Goal: Check status: Check status

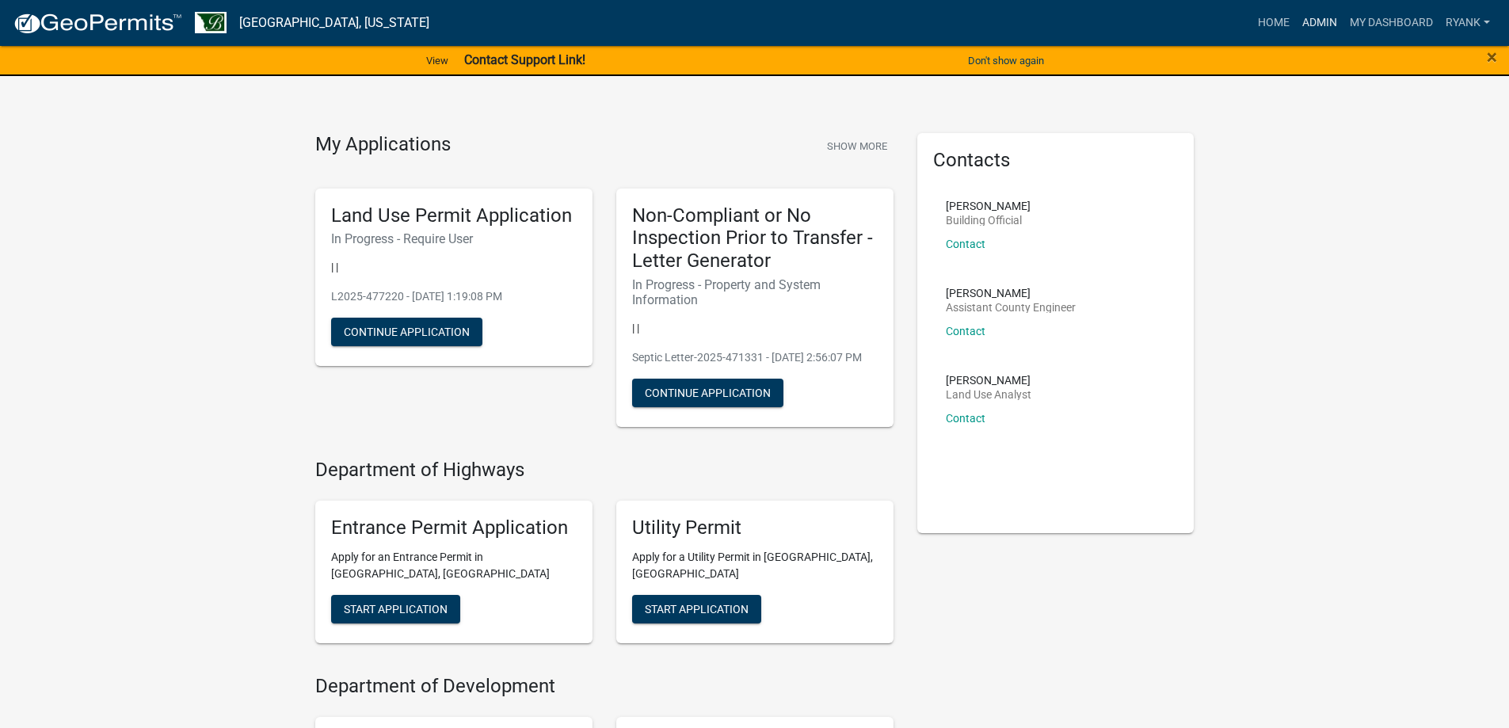
drag, startPoint x: 1322, startPoint y: 28, endPoint x: 1297, endPoint y: 26, distance: 25.4
click at [1320, 26] on link "Admin" at bounding box center [1320, 23] width 48 height 30
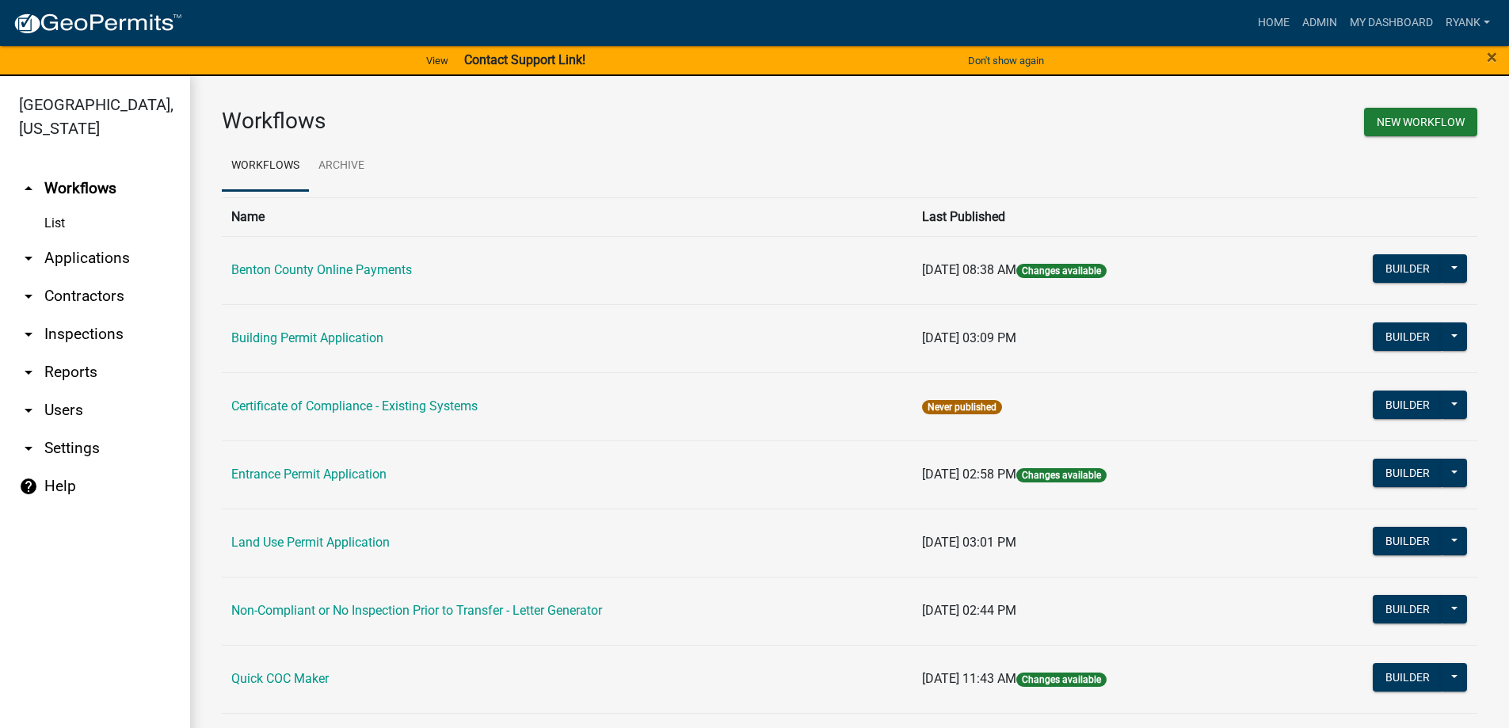
click at [100, 254] on link "arrow_drop_down Applications" at bounding box center [95, 258] width 190 height 38
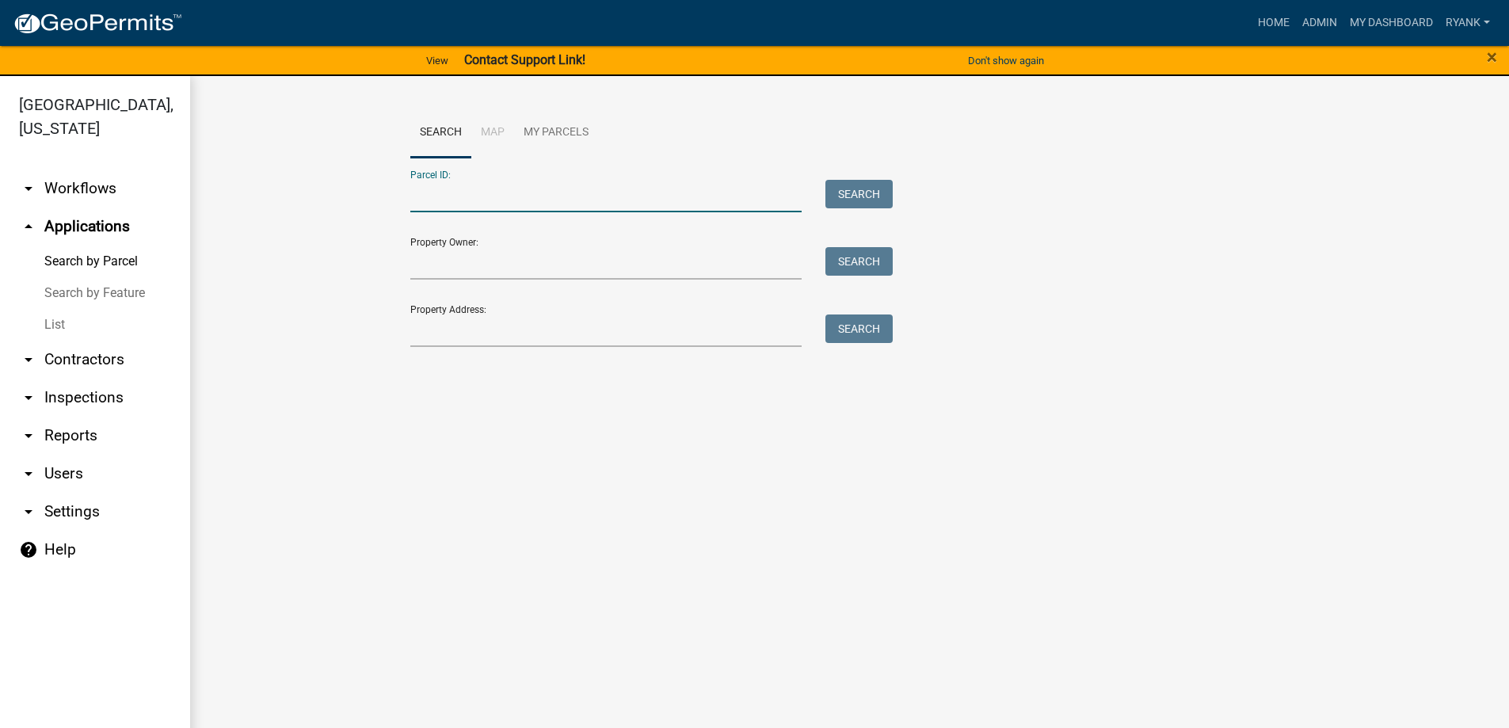
paste input "090018200"
click at [437, 195] on input "090018200" at bounding box center [606, 196] width 392 height 32
type input "090018200"
click at [888, 196] on button "Search" at bounding box center [858, 194] width 67 height 29
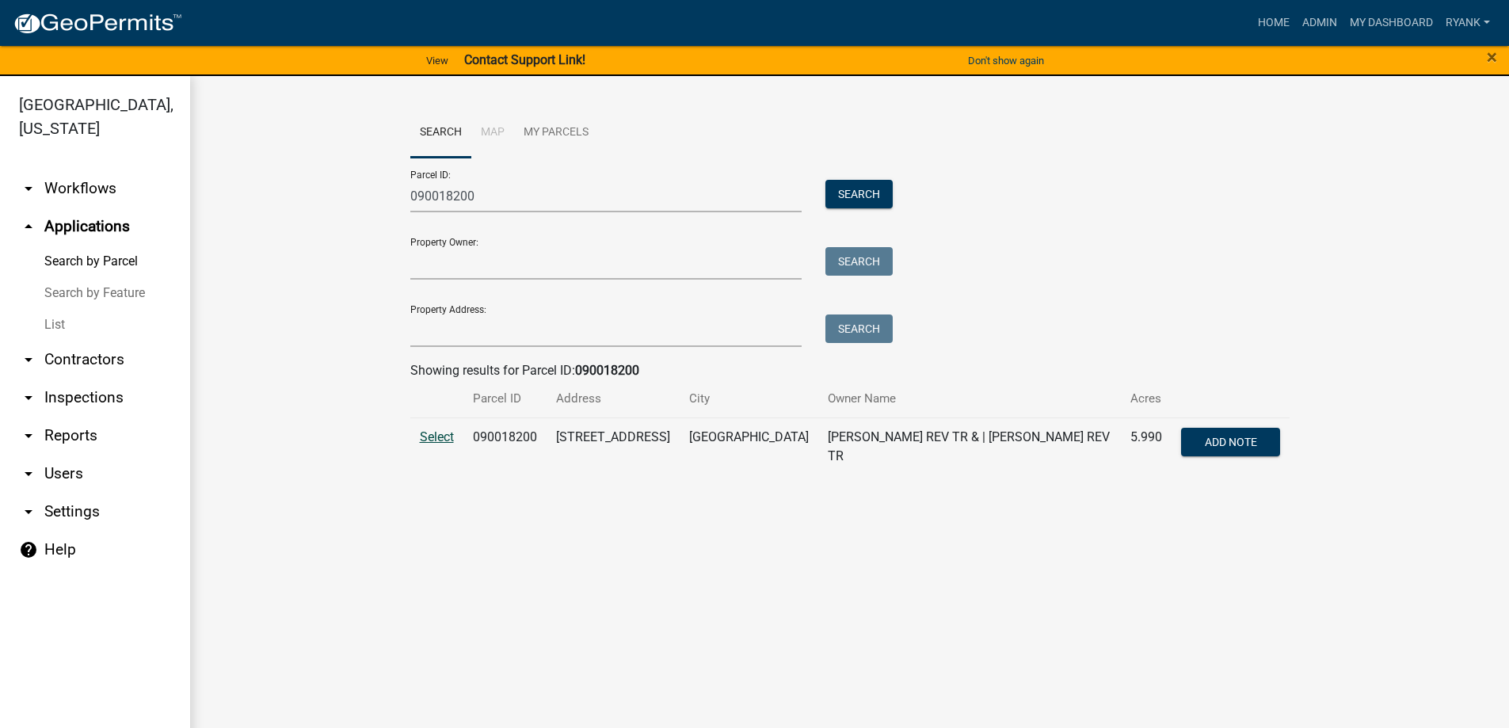
click at [439, 435] on span "Select" at bounding box center [437, 436] width 34 height 15
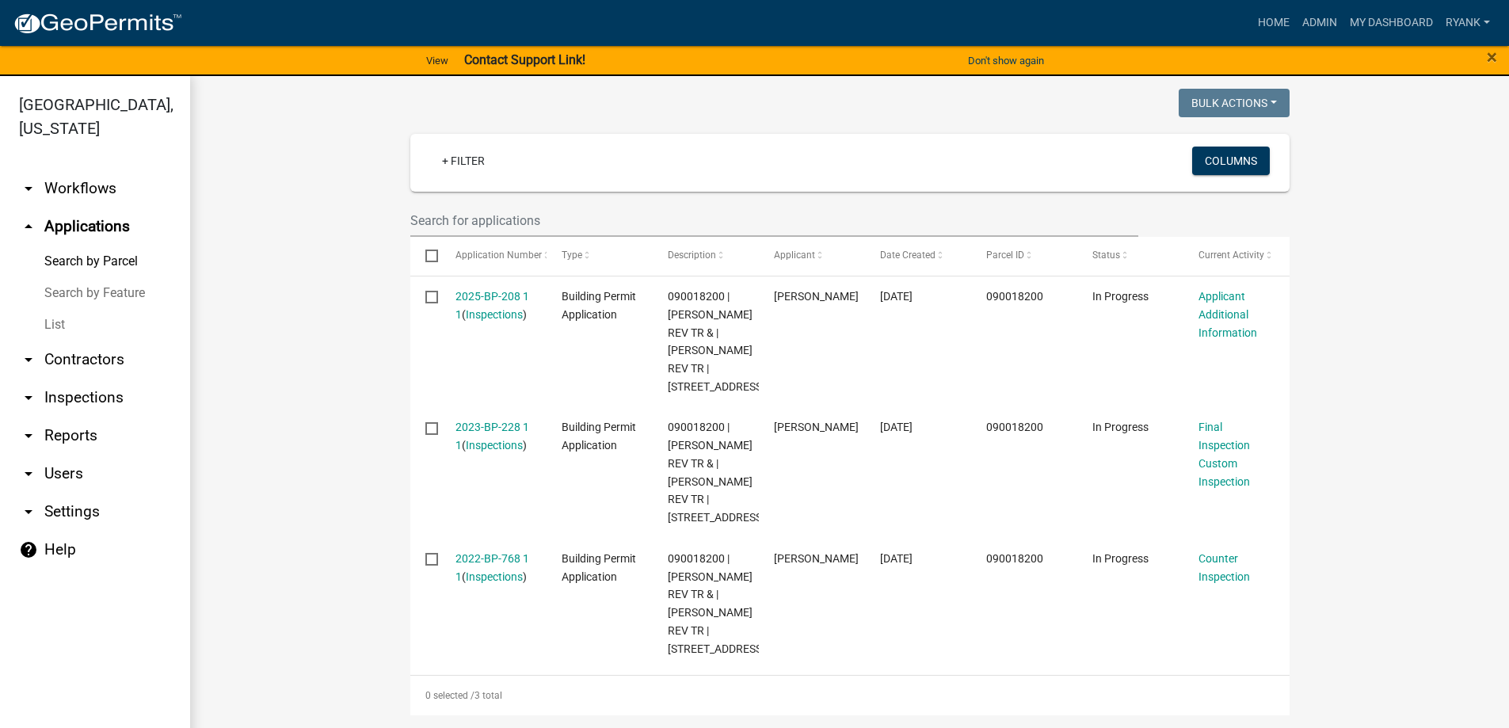
scroll to position [453, 0]
click at [91, 17] on img at bounding box center [98, 24] width 170 height 24
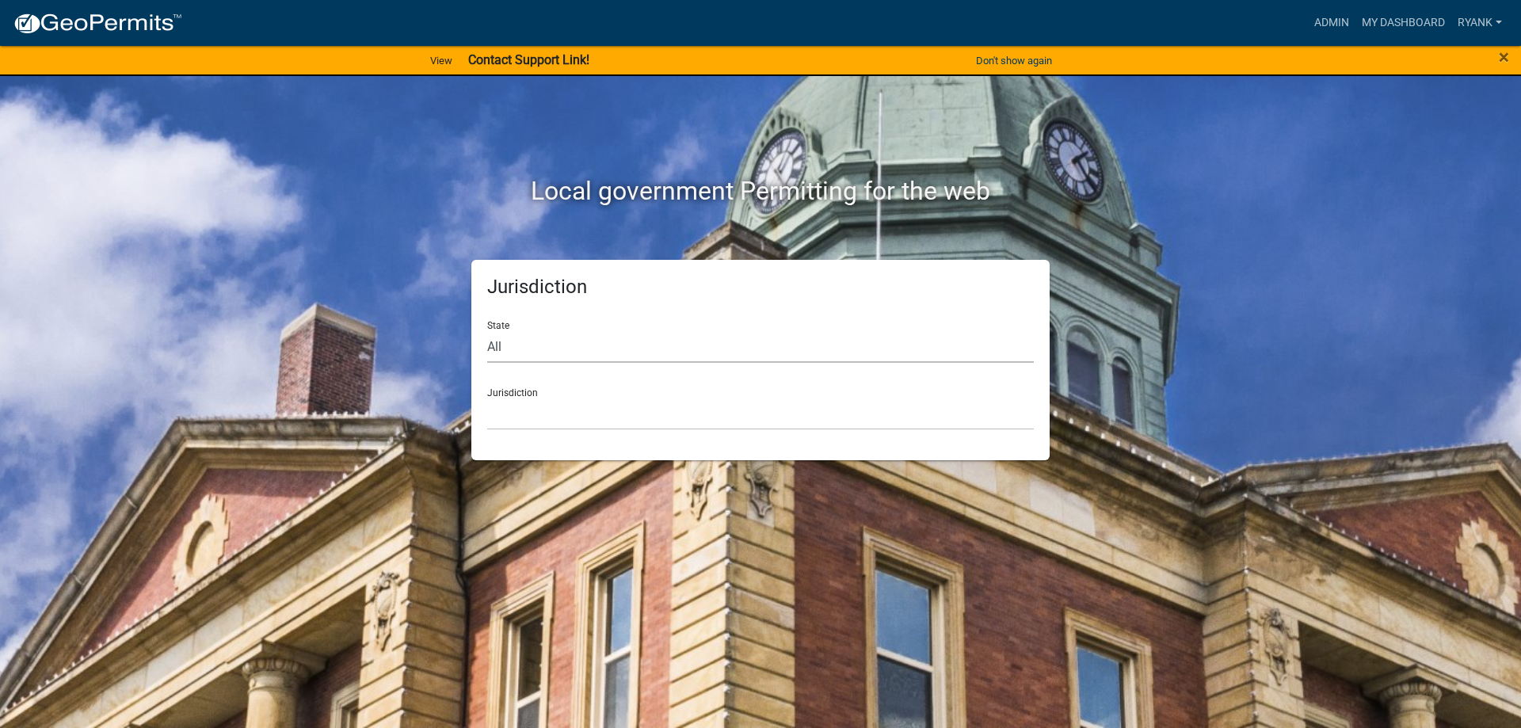
click at [677, 339] on select "All [US_STATE] [US_STATE] [US_STATE] [US_STATE] [US_STATE] [US_STATE] [US_STATE…" at bounding box center [760, 346] width 547 height 32
click at [487, 330] on select "All [US_STATE] [US_STATE] [US_STATE] [US_STATE] [US_STATE] [US_STATE] [US_STATE…" at bounding box center [760, 346] width 547 height 32
click at [634, 349] on select "All [US_STATE] [US_STATE] [US_STATE] [US_STATE] [US_STATE] [US_STATE] [US_STATE…" at bounding box center [760, 346] width 547 height 32
select select "[US_STATE]"
click at [487, 330] on select "All [US_STATE] [US_STATE] [US_STATE] [US_STATE] [US_STATE] [US_STATE] [US_STATE…" at bounding box center [760, 346] width 547 height 32
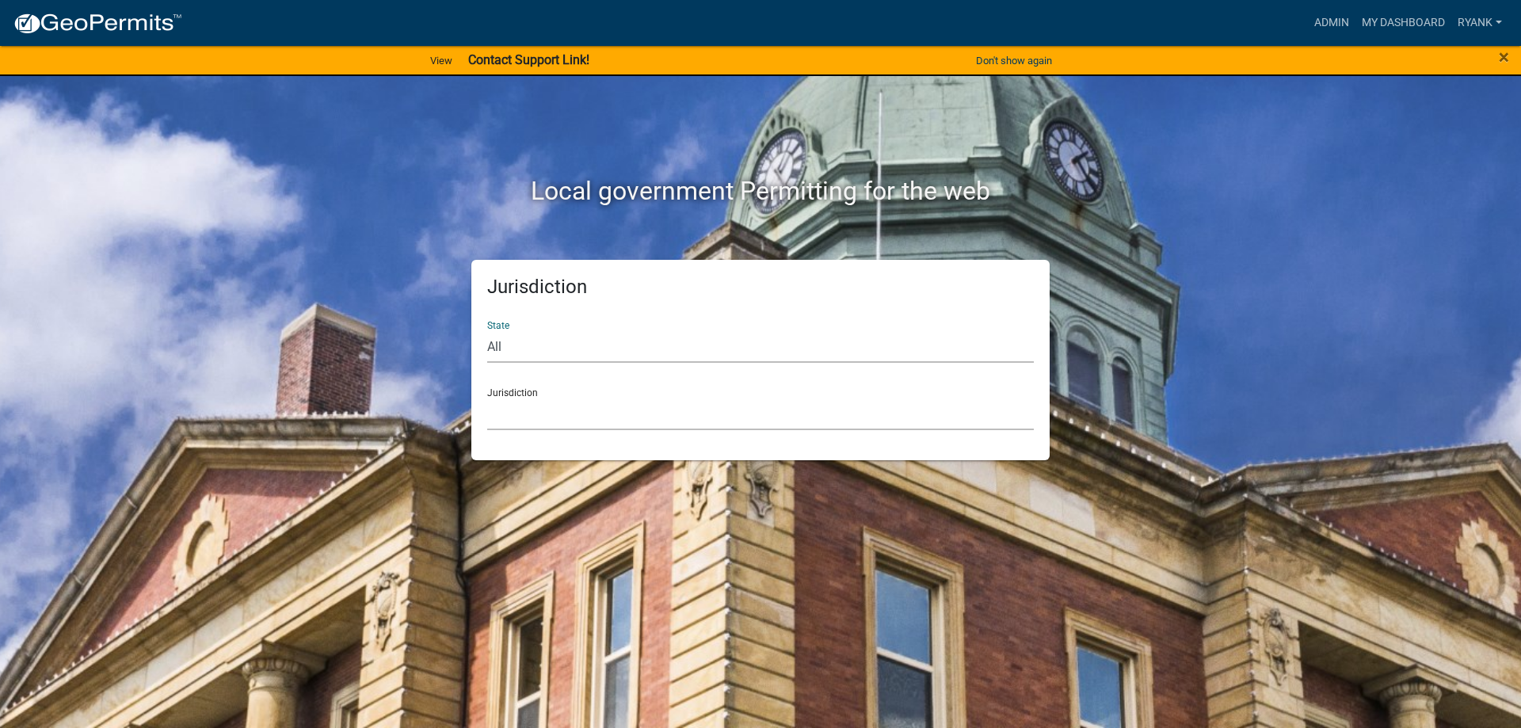
click at [539, 421] on select "[GEOGRAPHIC_DATA], [US_STATE] [GEOGRAPHIC_DATA], [US_STATE] [GEOGRAPHIC_DATA], …" at bounding box center [760, 414] width 547 height 32
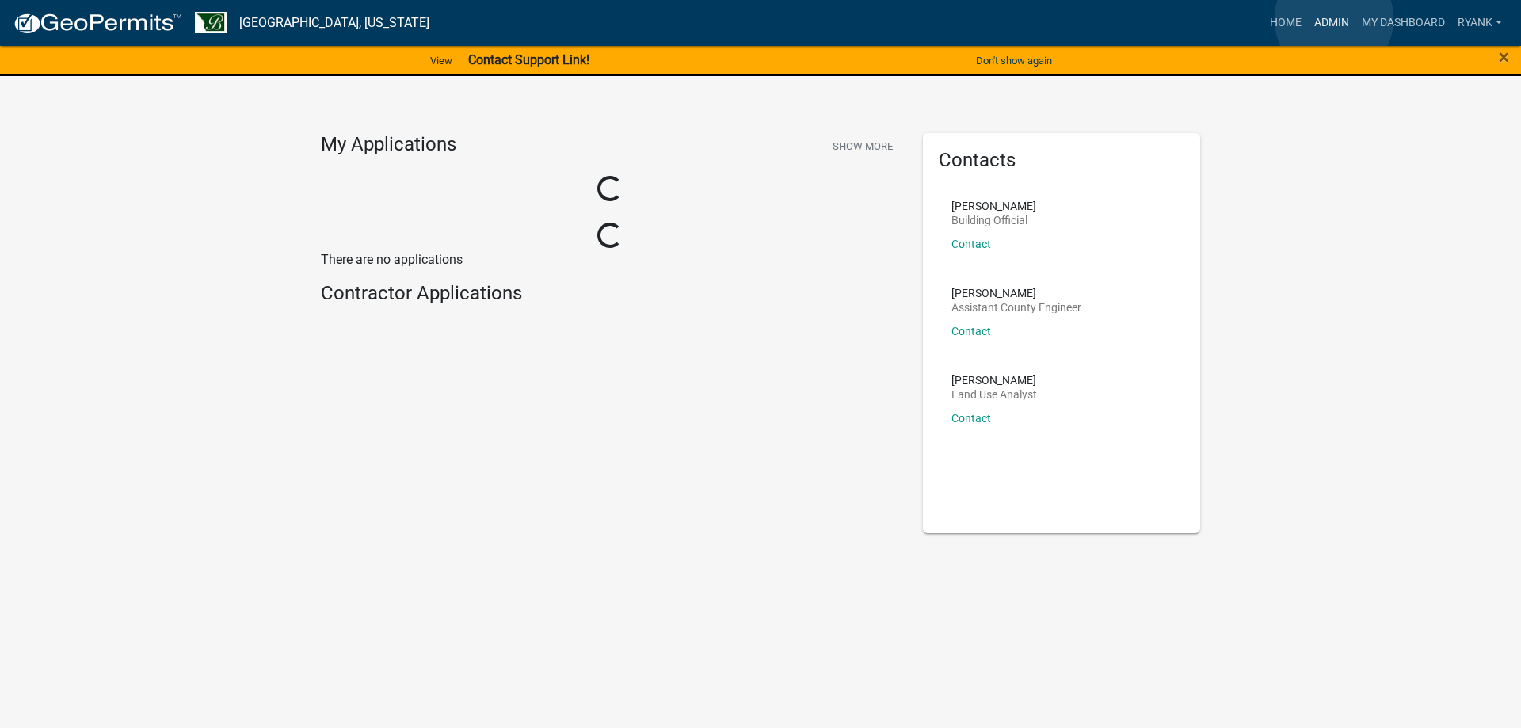
click at [1334, 19] on link "Admin" at bounding box center [1332, 23] width 48 height 30
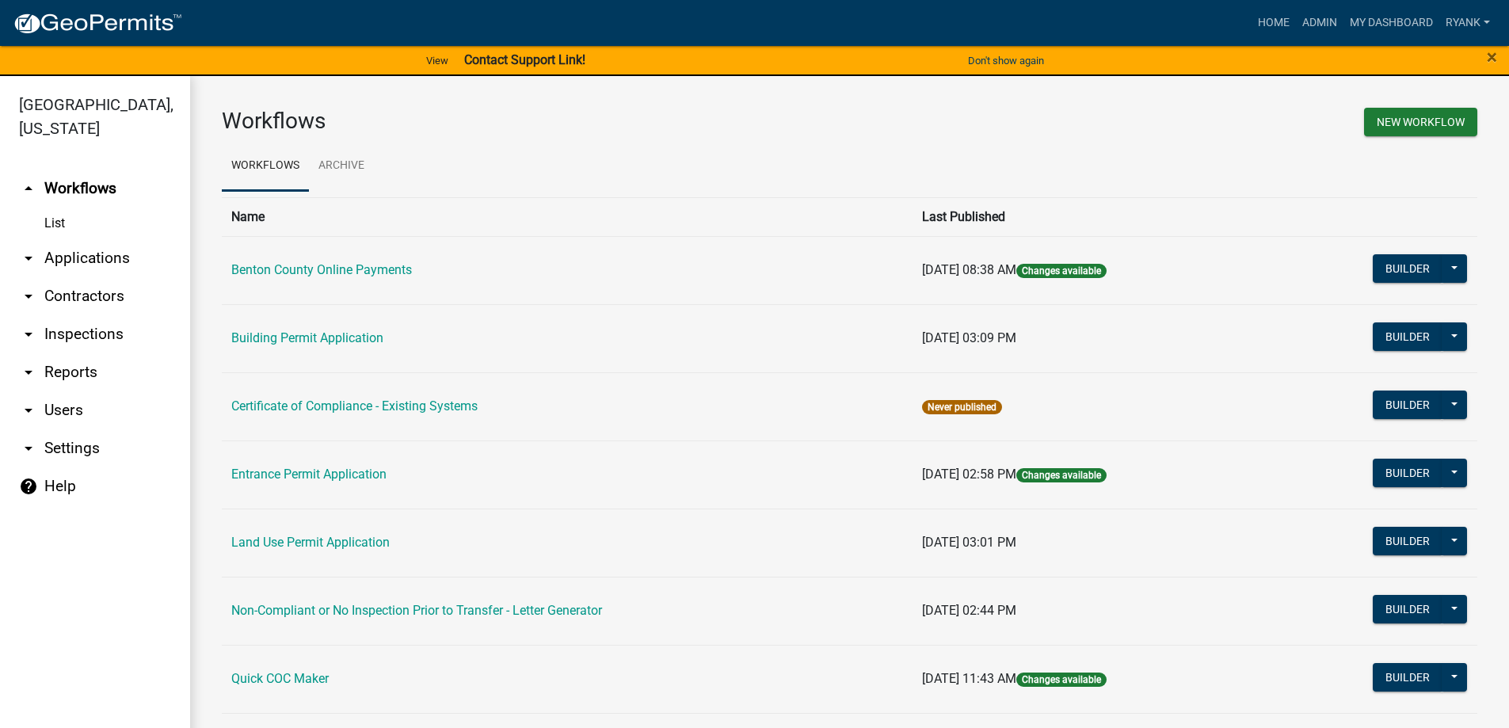
click at [93, 260] on link "arrow_drop_down Applications" at bounding box center [95, 258] width 190 height 38
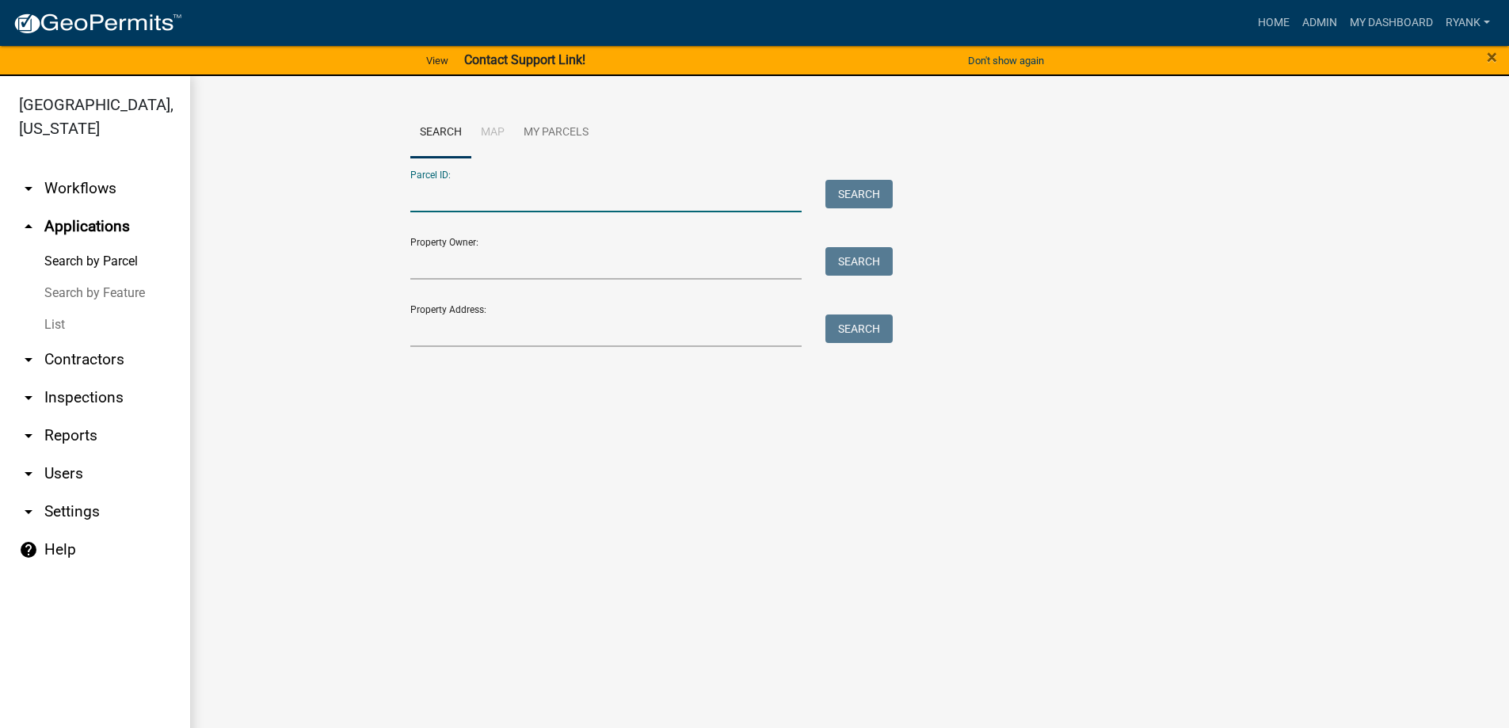
click at [512, 200] on input "Parcel ID:" at bounding box center [606, 196] width 392 height 32
type input "100044802"
click at [853, 198] on button "Search" at bounding box center [858, 194] width 67 height 29
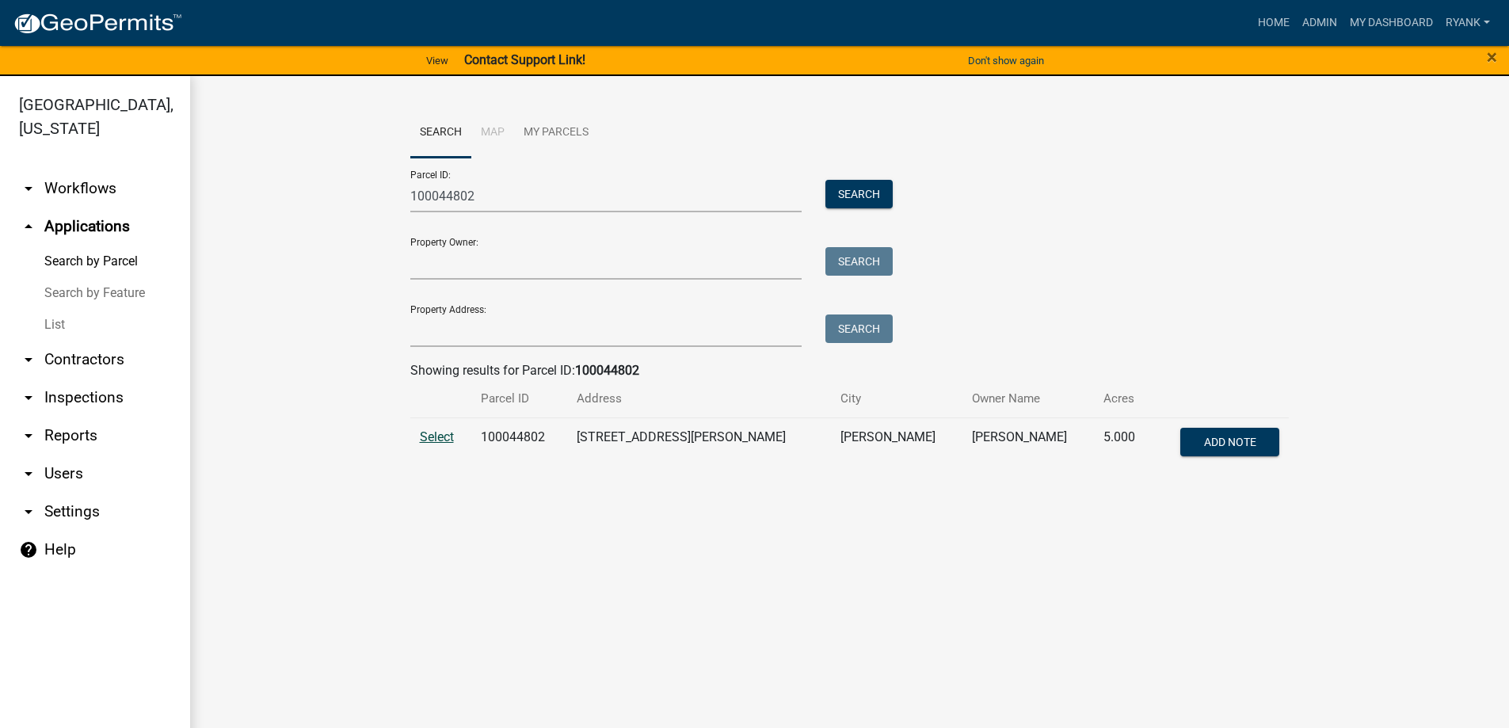
click at [442, 443] on td "Select" at bounding box center [440, 443] width 61 height 52
click at [442, 441] on span "Select" at bounding box center [437, 436] width 34 height 15
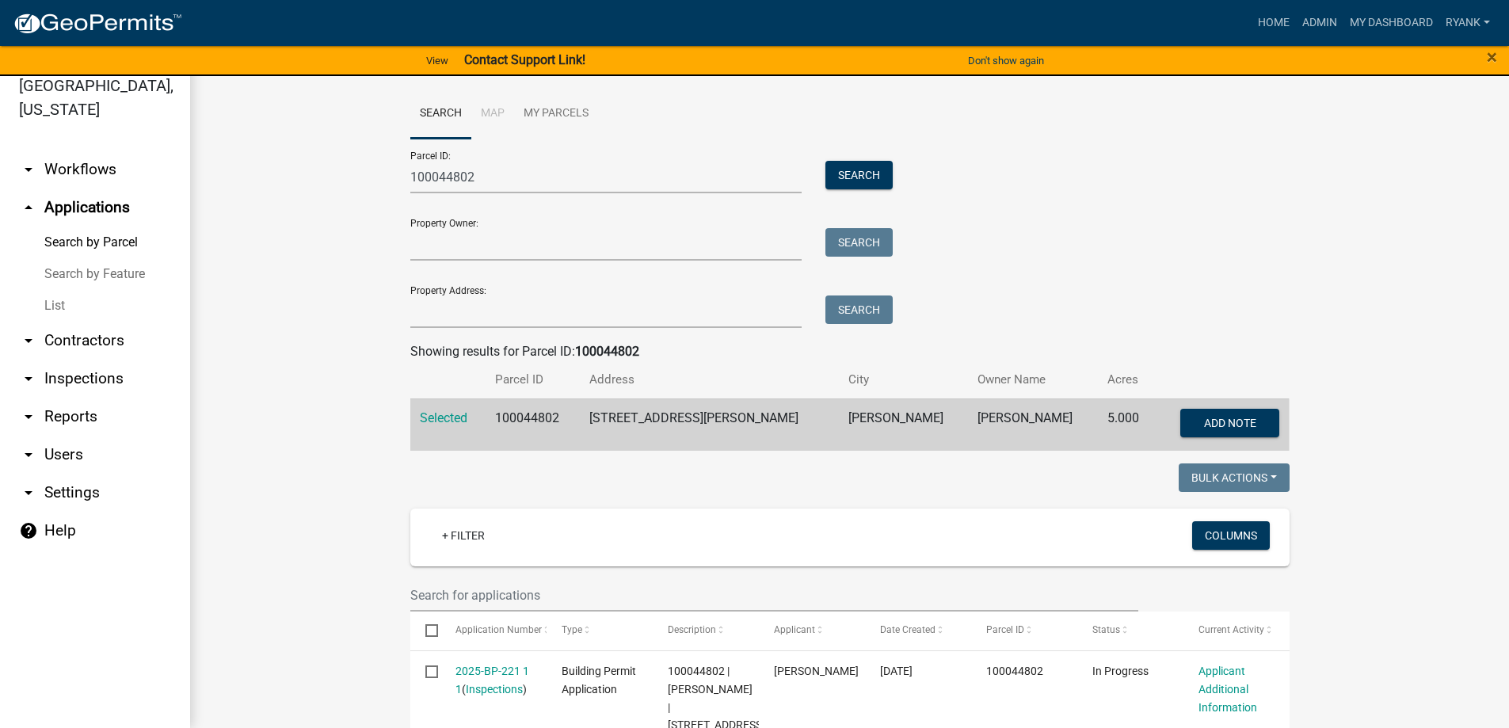
scroll to position [227, 0]
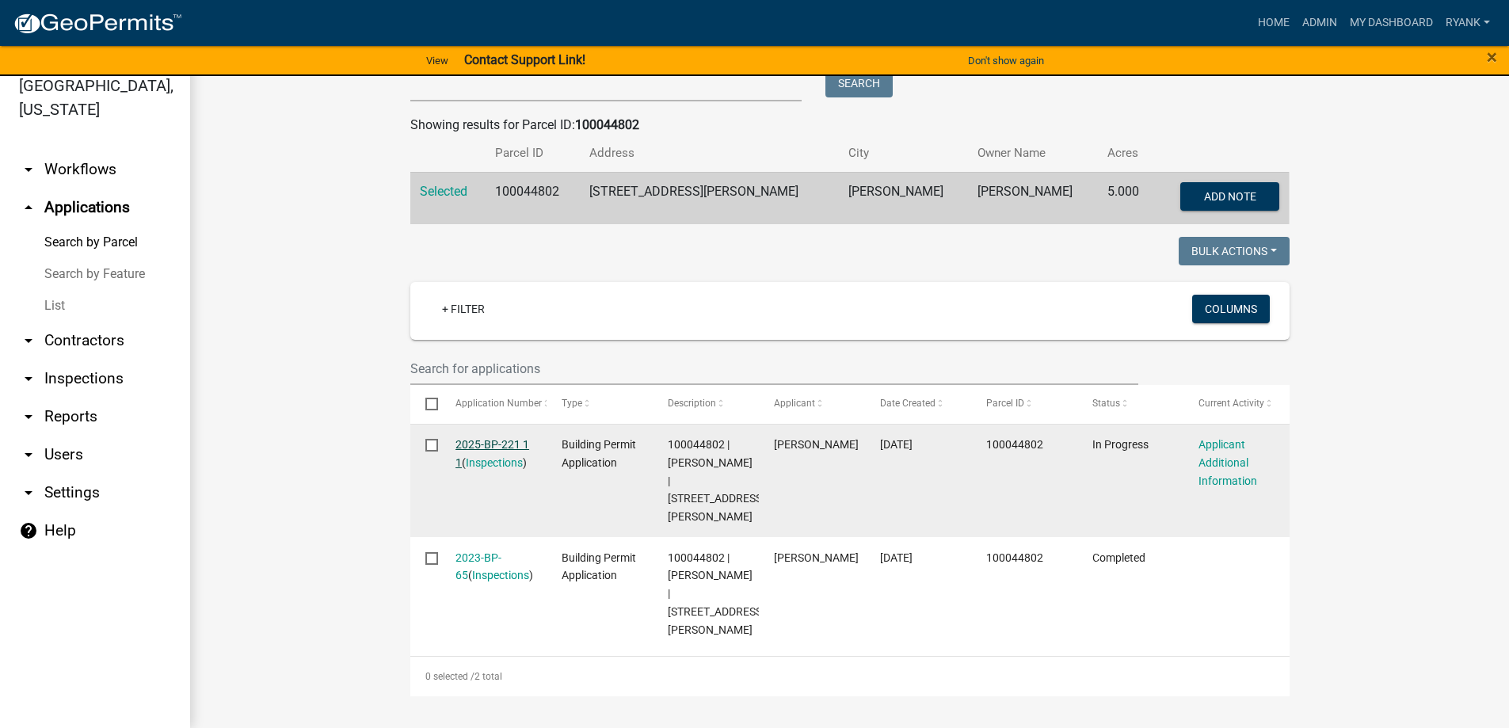
click at [505, 441] on link "2025-BP-221 1 1" at bounding box center [492, 453] width 74 height 31
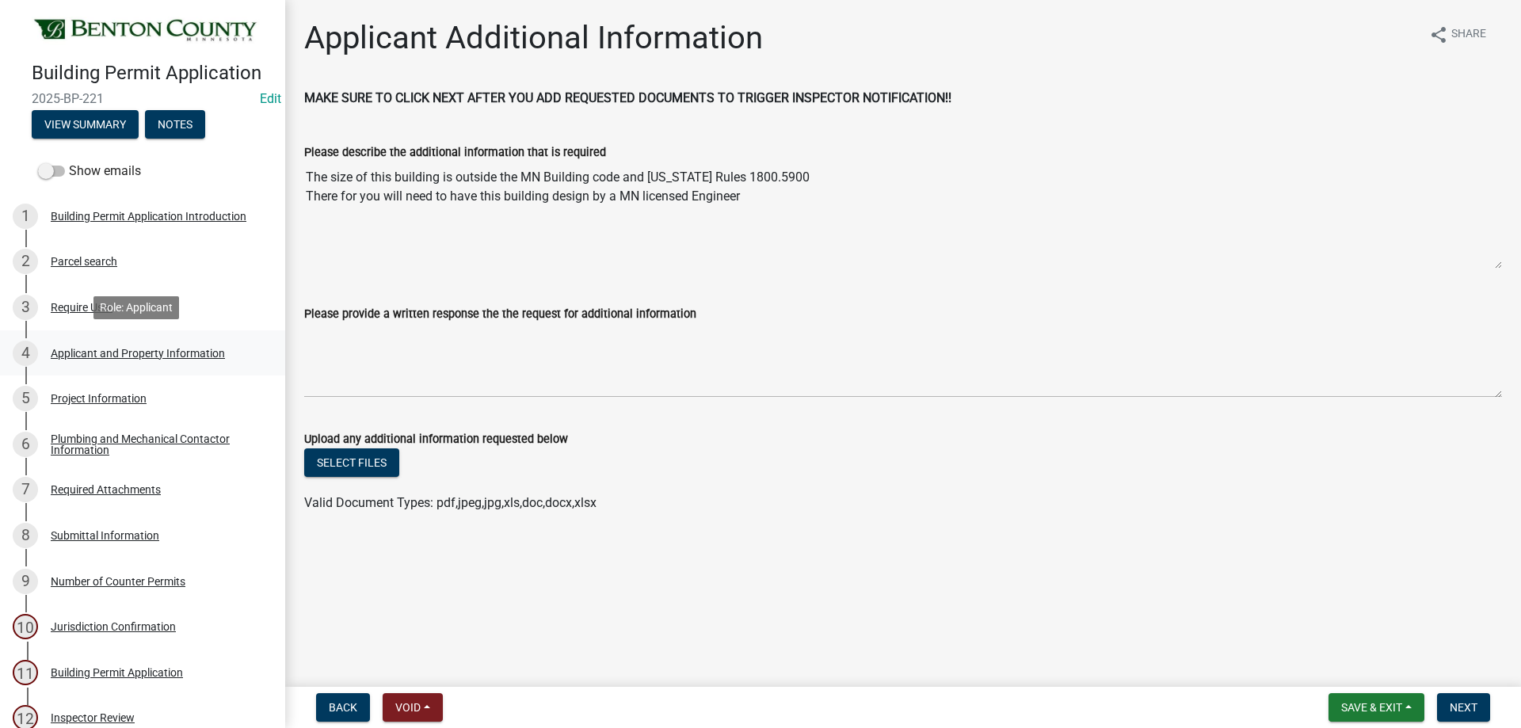
click at [101, 349] on div "Applicant and Property Information" at bounding box center [138, 353] width 174 height 11
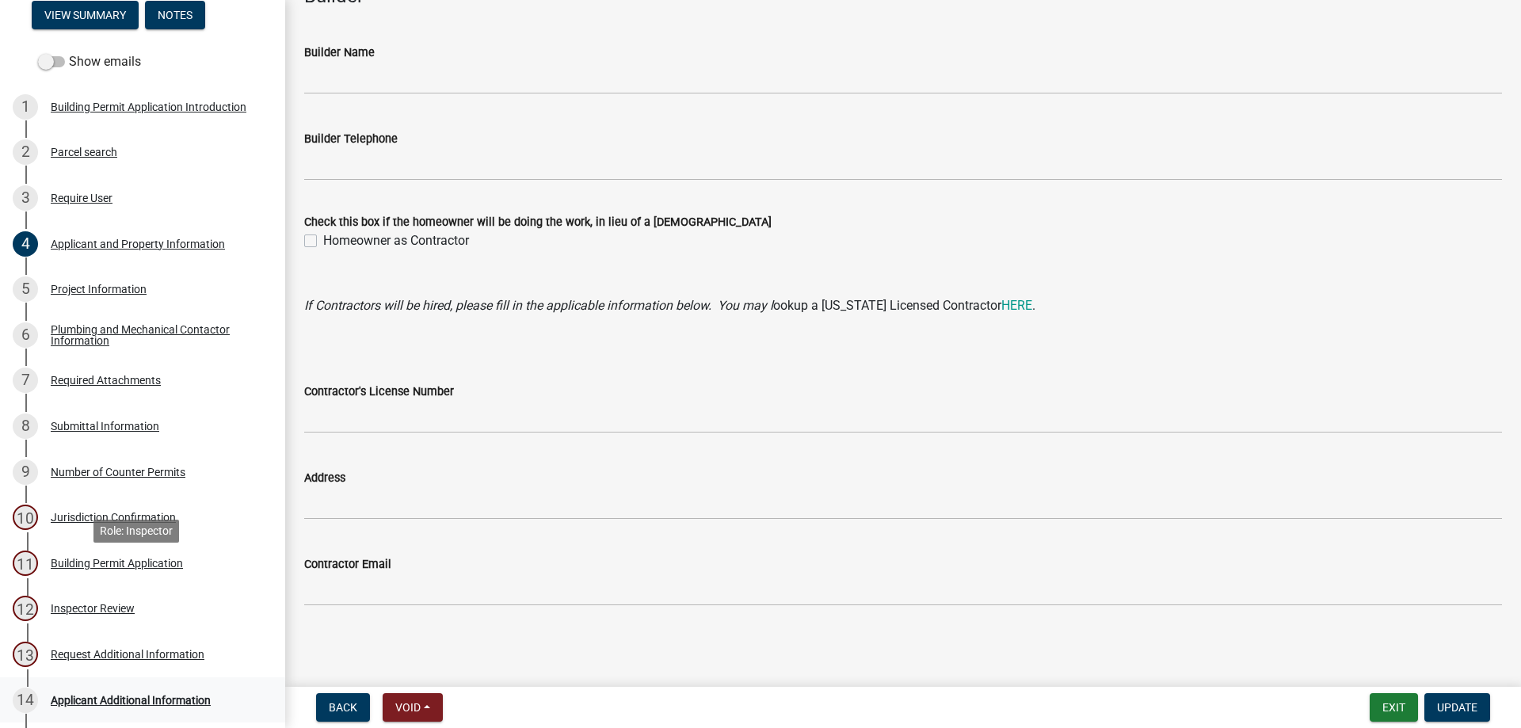
scroll to position [260, 0]
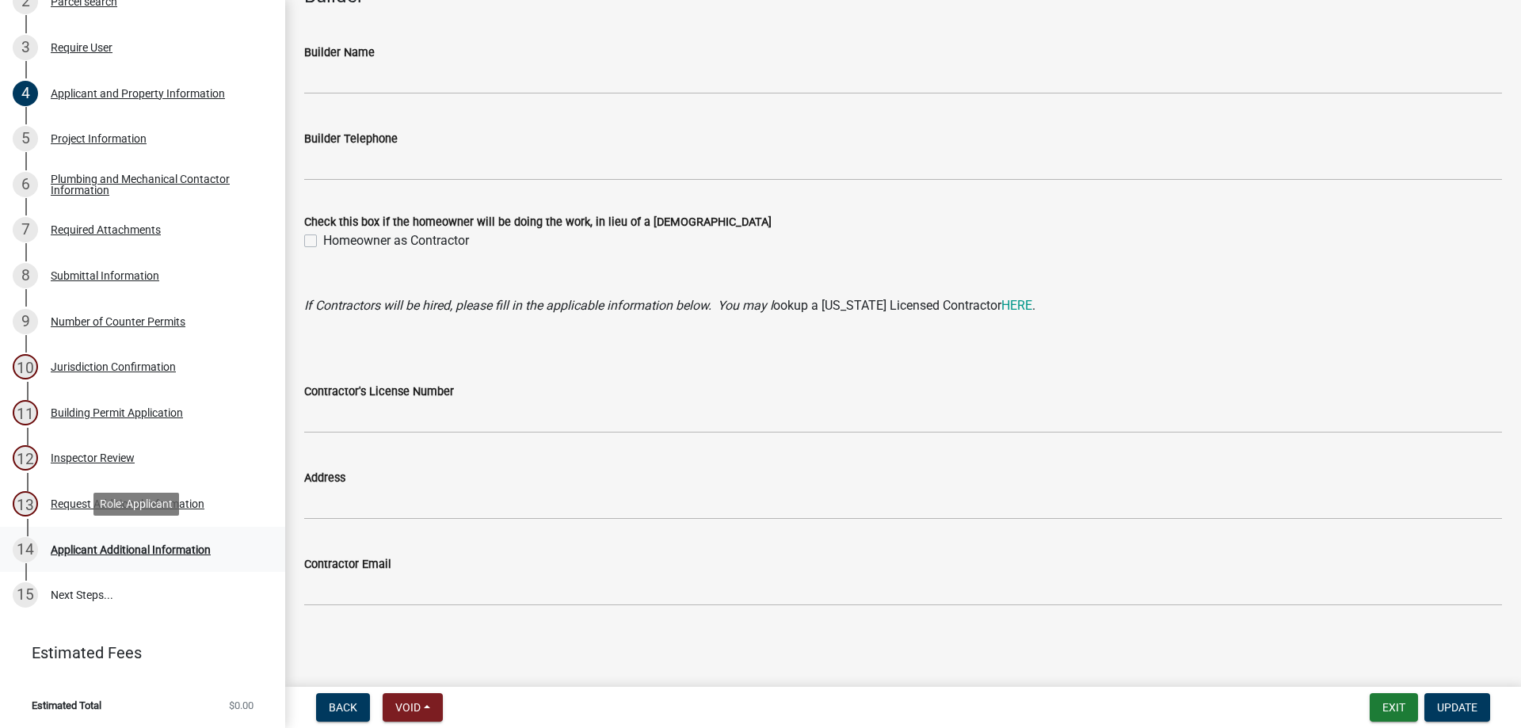
click at [140, 544] on div "Applicant Additional Information" at bounding box center [131, 549] width 160 height 11
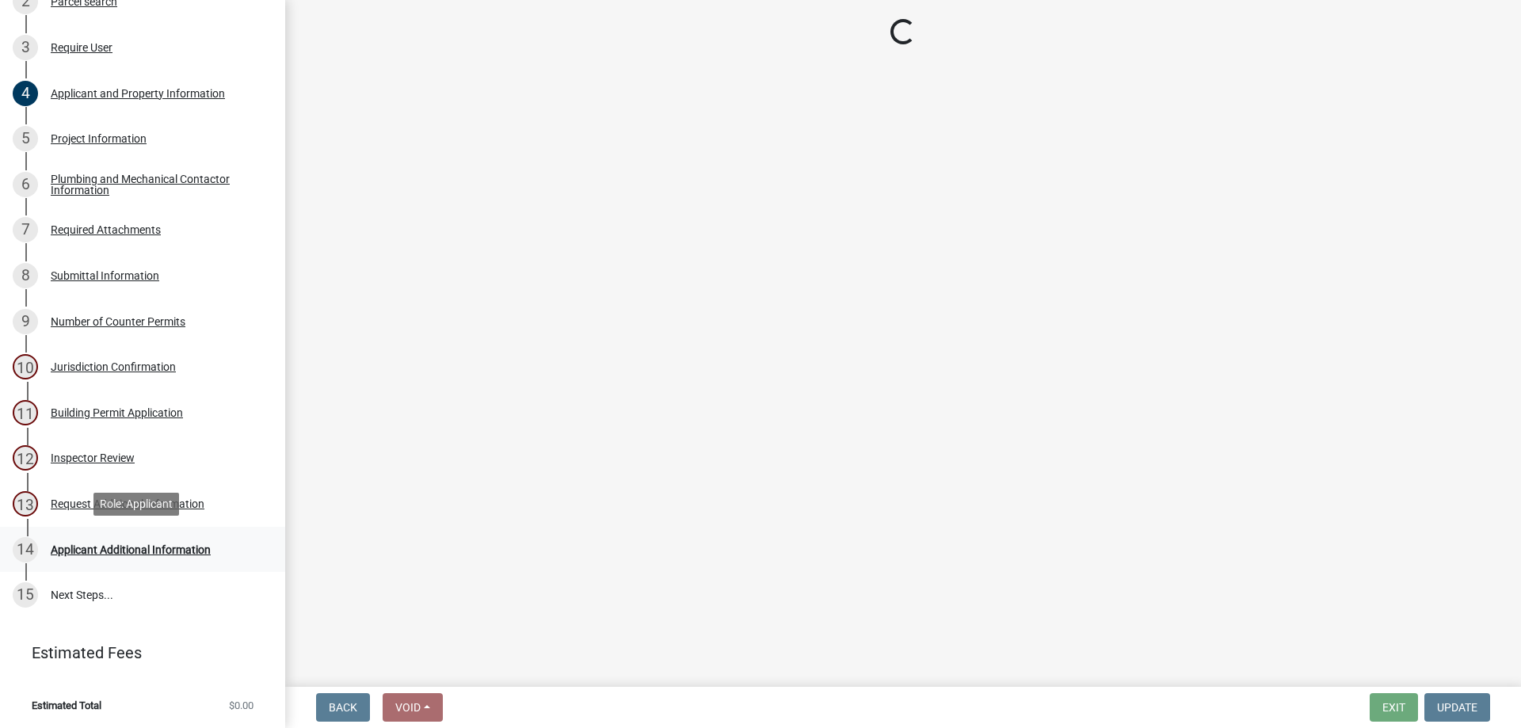
scroll to position [0, 0]
